Goal: Transaction & Acquisition: Obtain resource

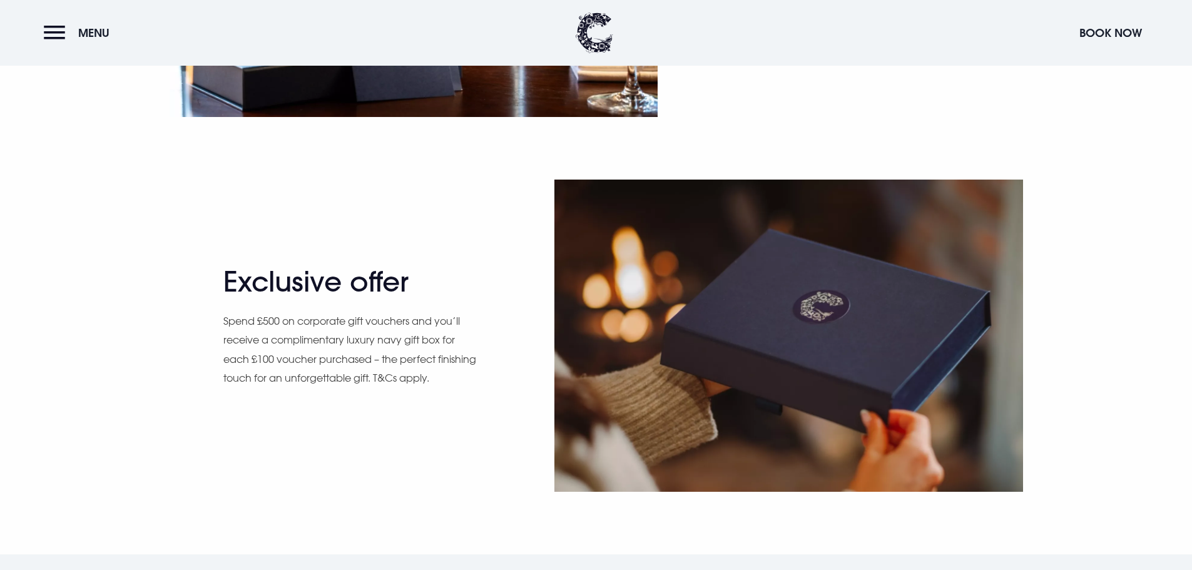
scroll to position [1252, 0]
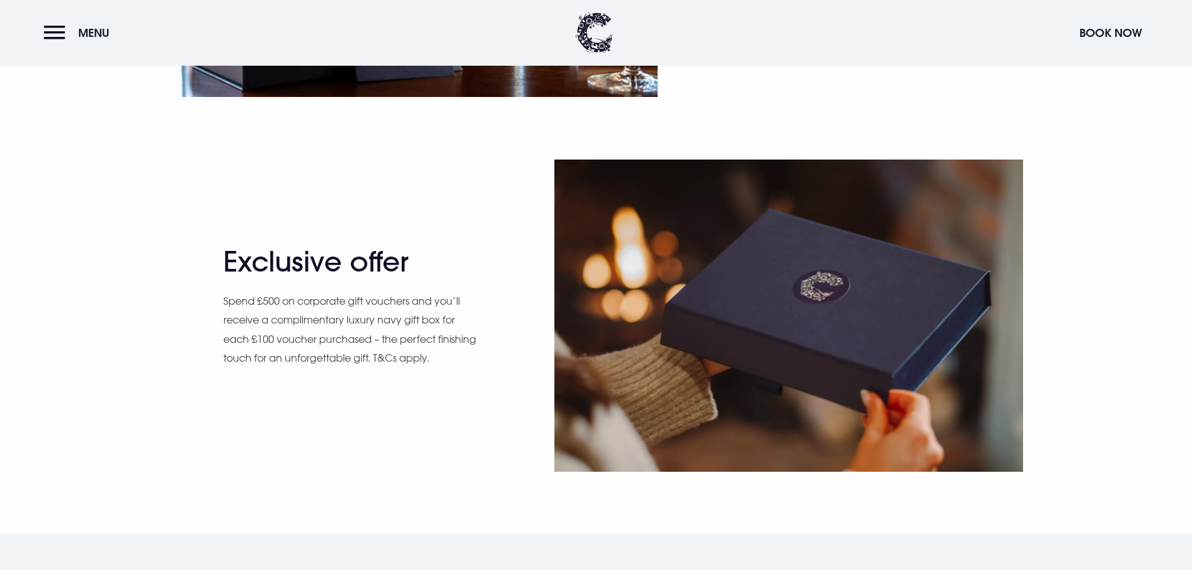
drag, startPoint x: 575, startPoint y: 289, endPoint x: 483, endPoint y: 223, distance: 113.4
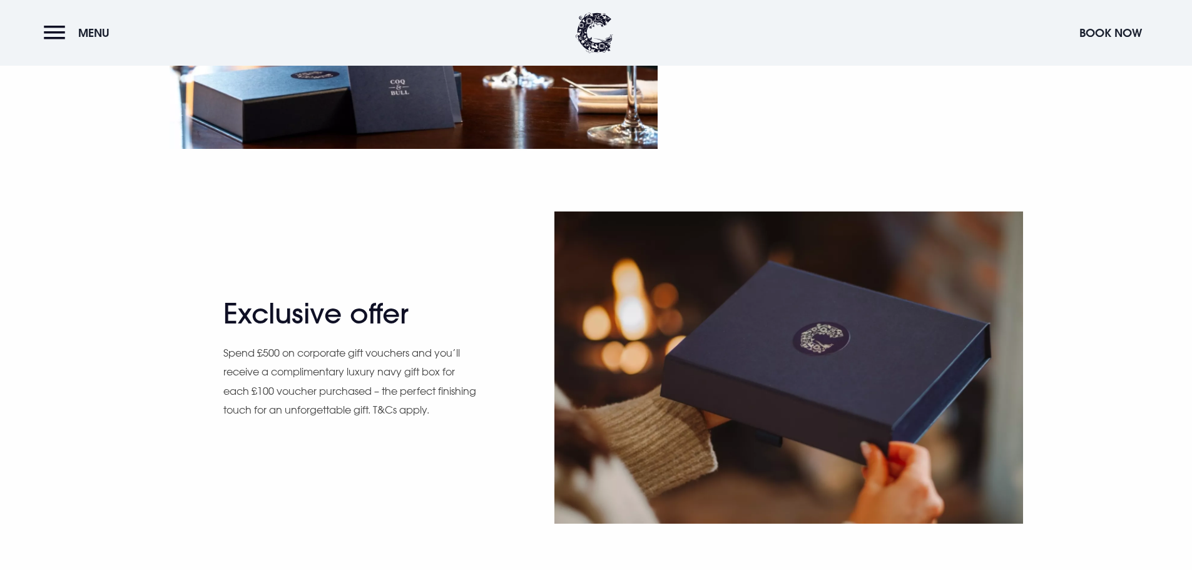
scroll to position [1189, 0]
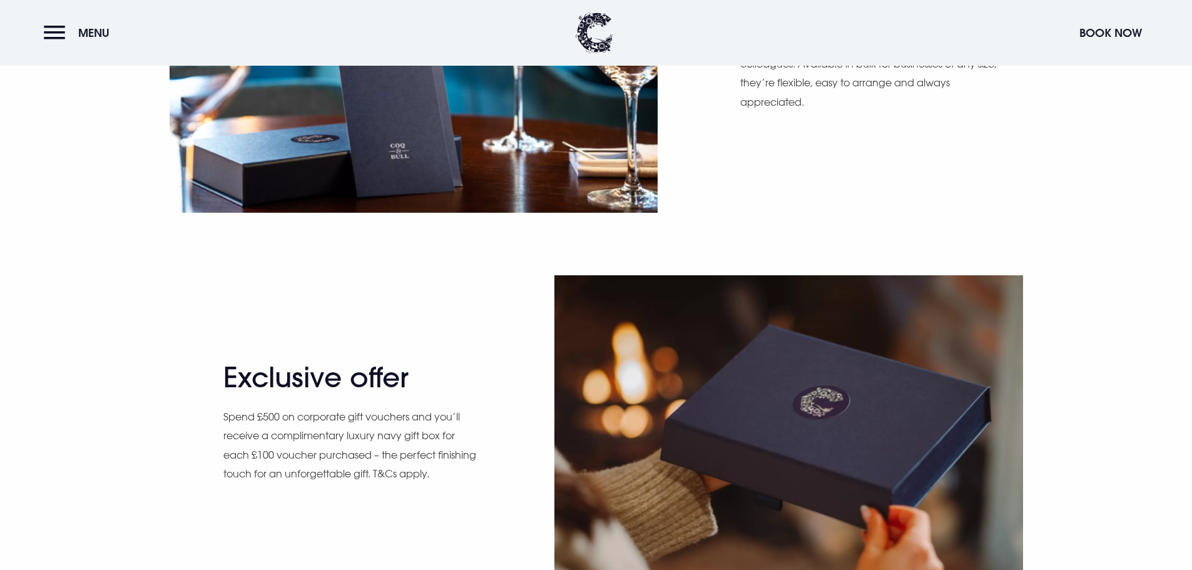
scroll to position [1064, 0]
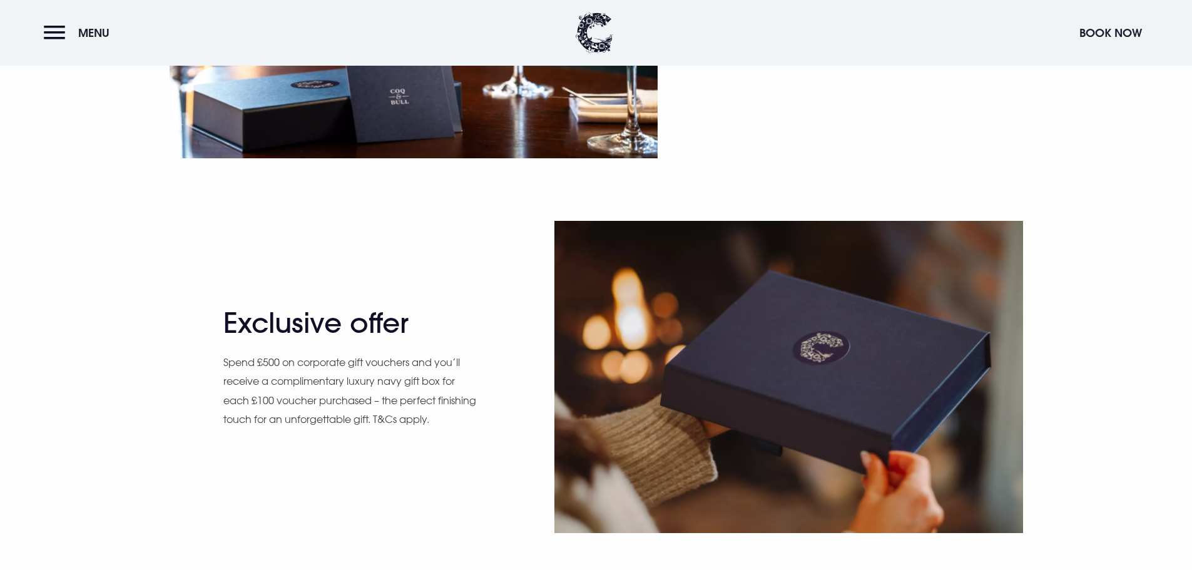
scroll to position [1189, 0]
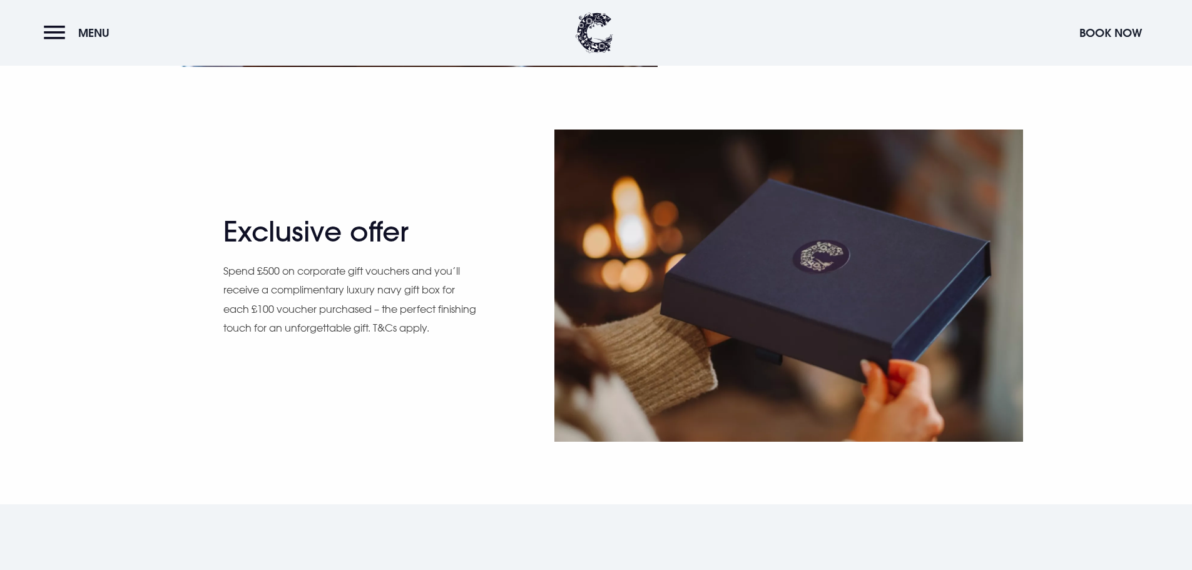
scroll to position [1252, 0]
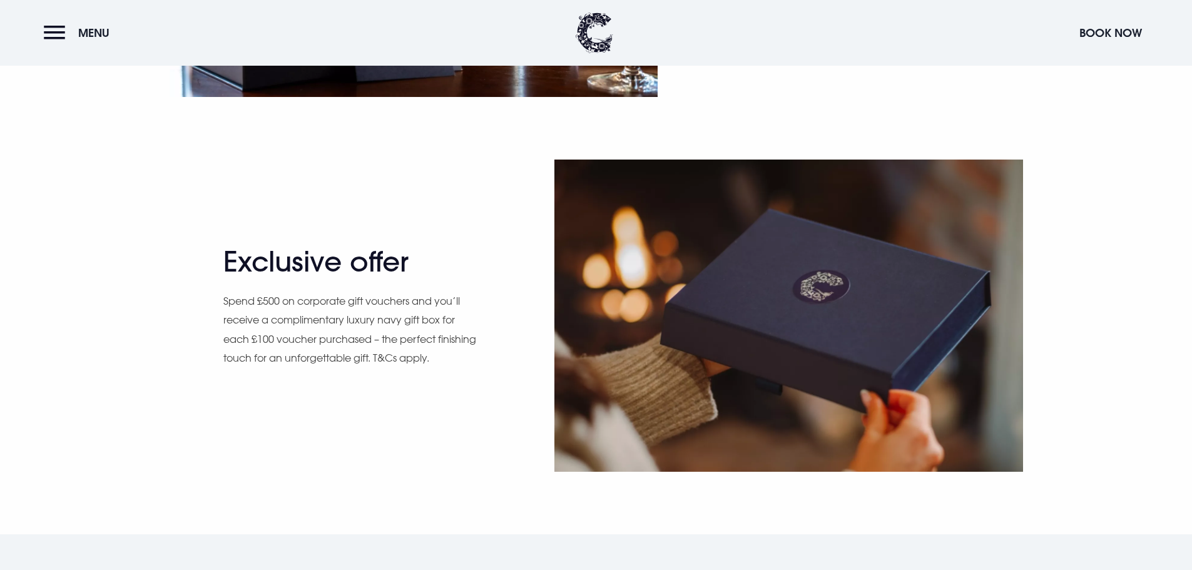
drag, startPoint x: 600, startPoint y: 251, endPoint x: 593, endPoint y: 253, distance: 6.7
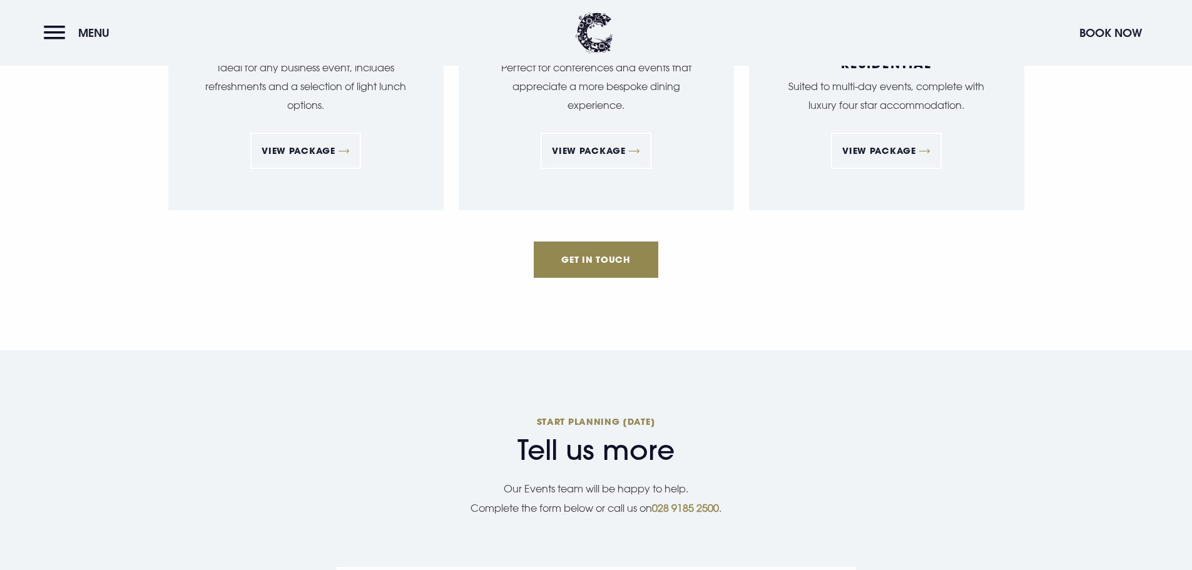
scroll to position [2566, 0]
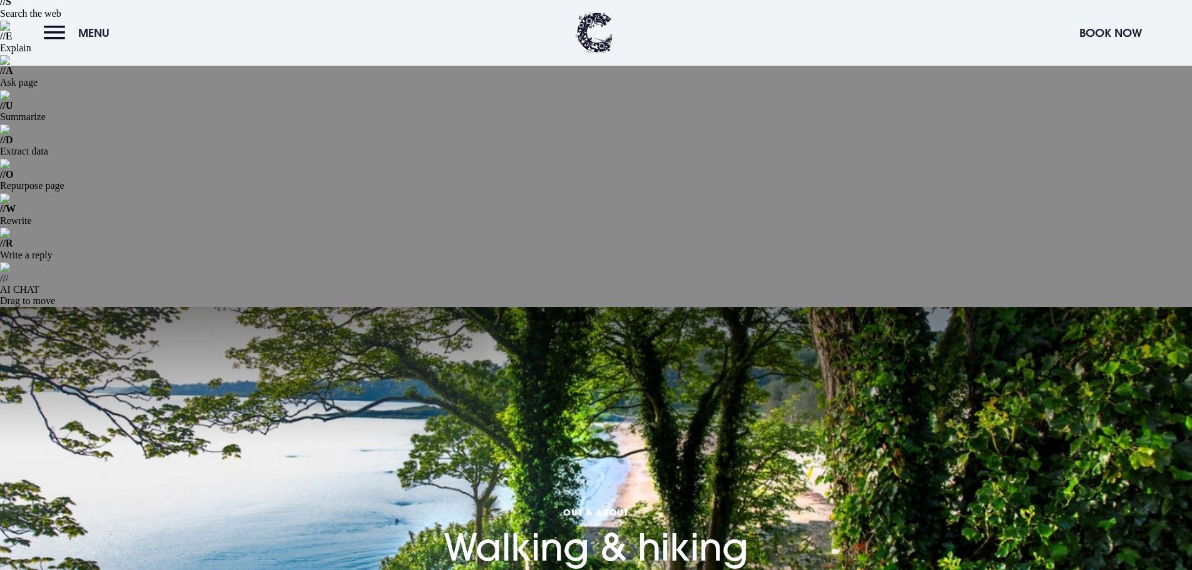
scroll to position [250, 0]
